Goal: Information Seeking & Learning: Learn about a topic

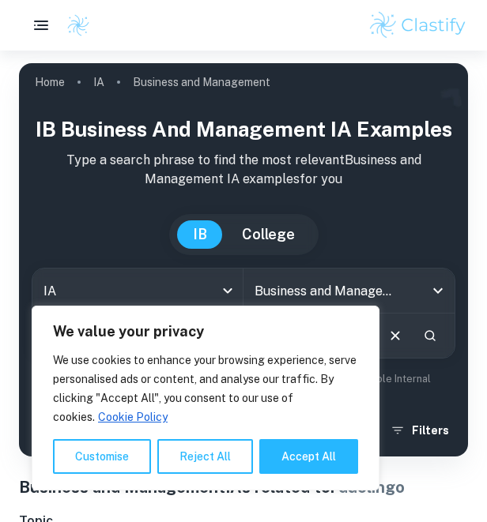
scroll to position [115, 0]
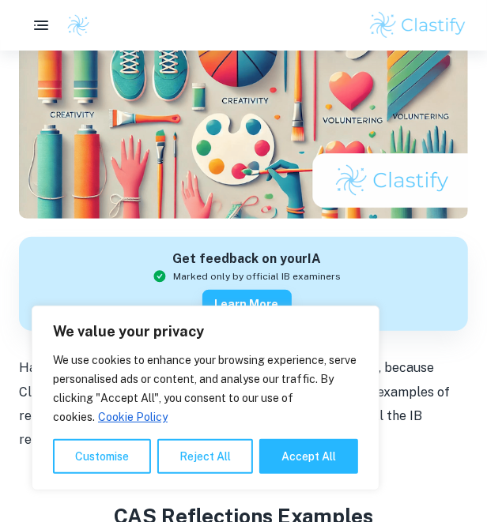
scroll to position [223, 0]
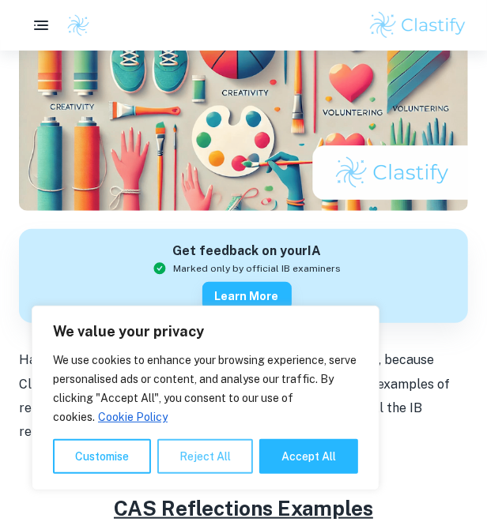
click at [198, 442] on button "Reject All" at bounding box center [205, 456] width 96 height 35
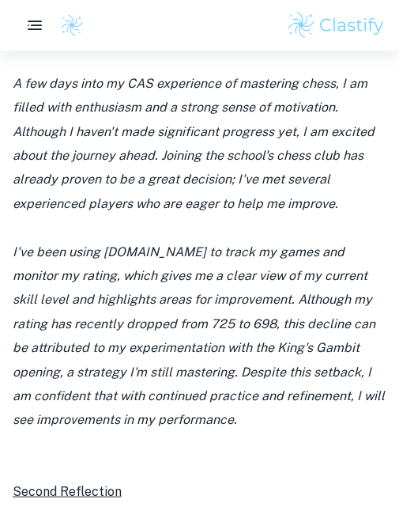
scroll to position [1566, 0]
